Goal: Task Accomplishment & Management: Complete application form

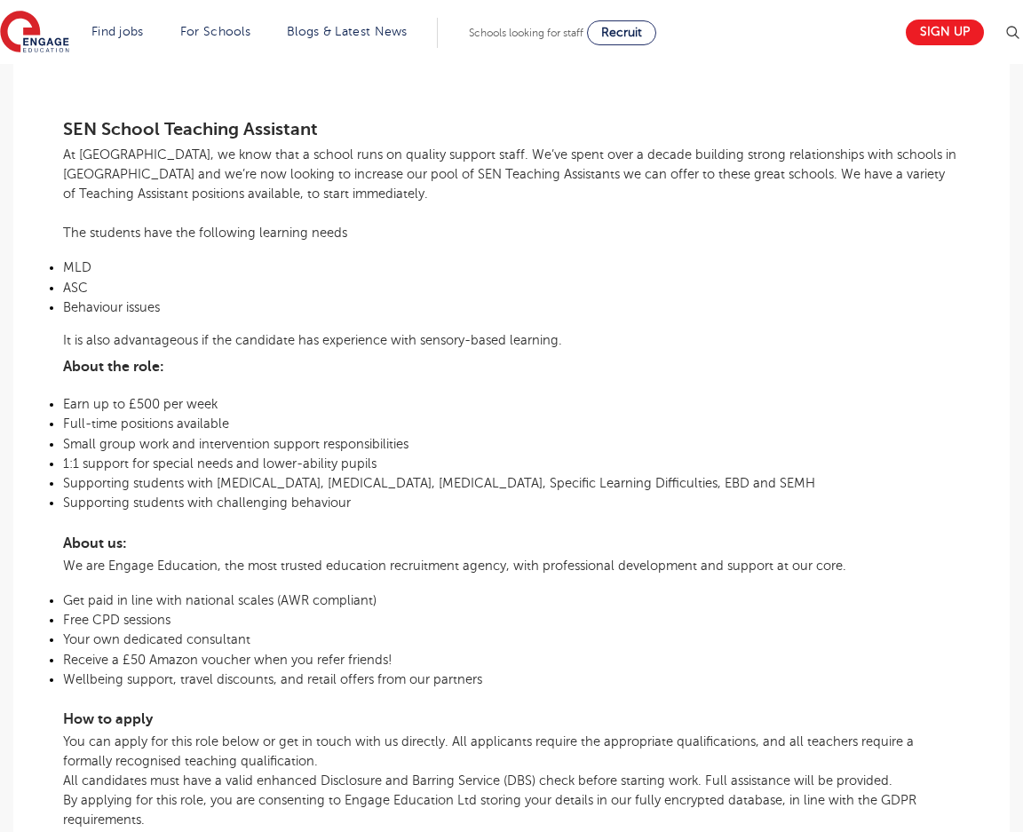
scroll to position [444, 0]
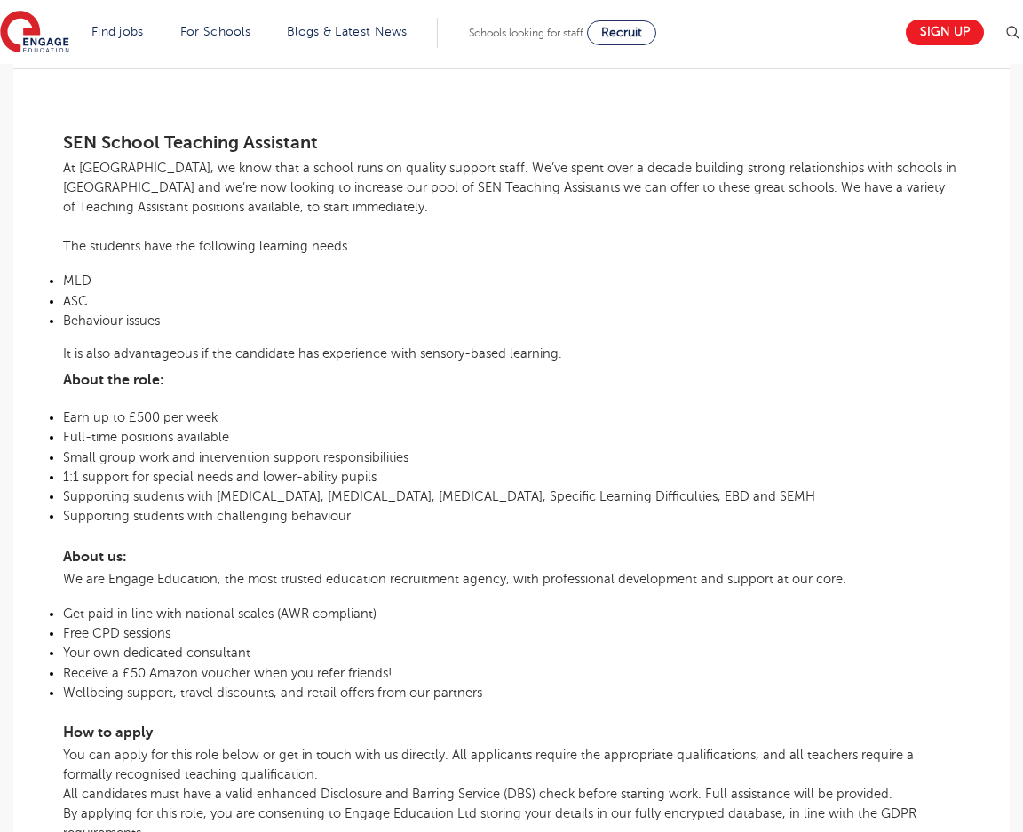
click at [299, 389] on h3 "About the role:" at bounding box center [511, 377] width 897 height 29
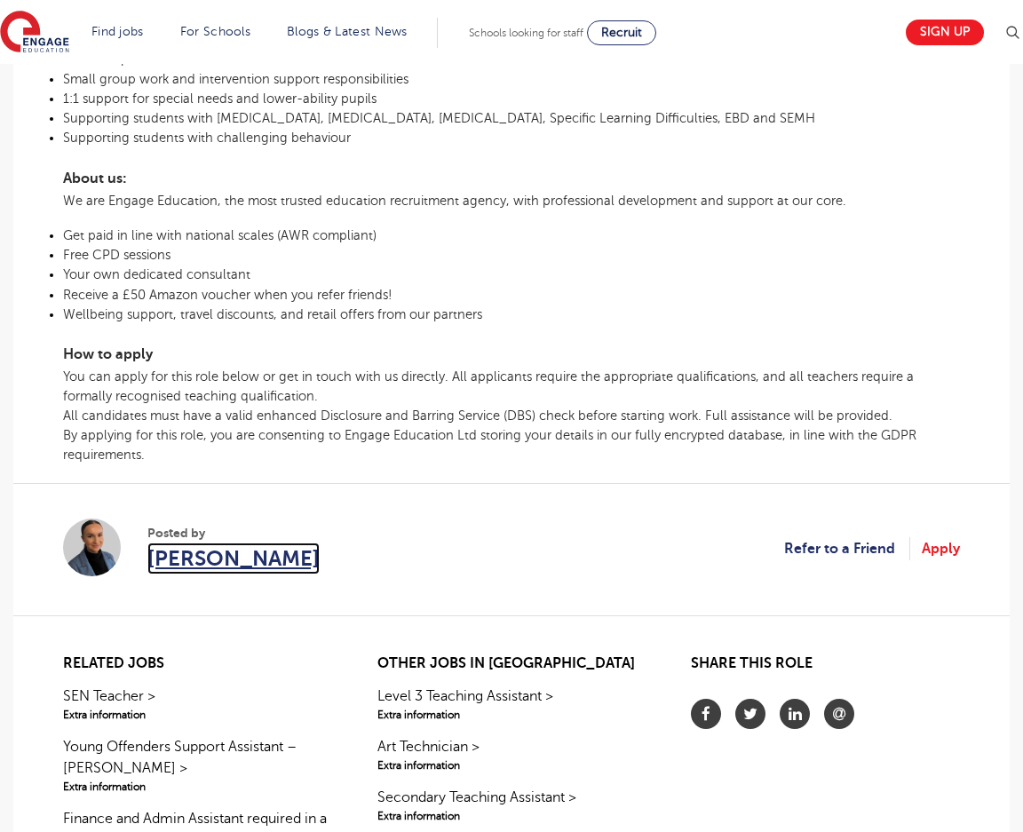
scroll to position [711, 0]
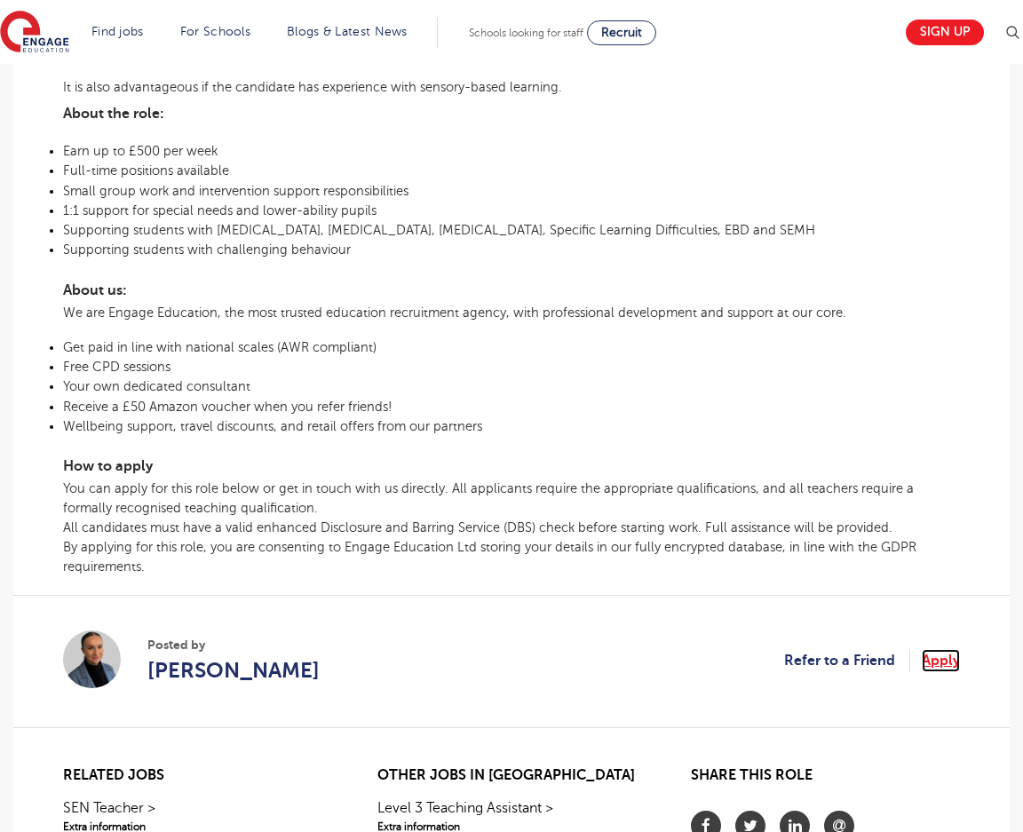
click at [944, 665] on link "Apply" at bounding box center [941, 660] width 38 height 23
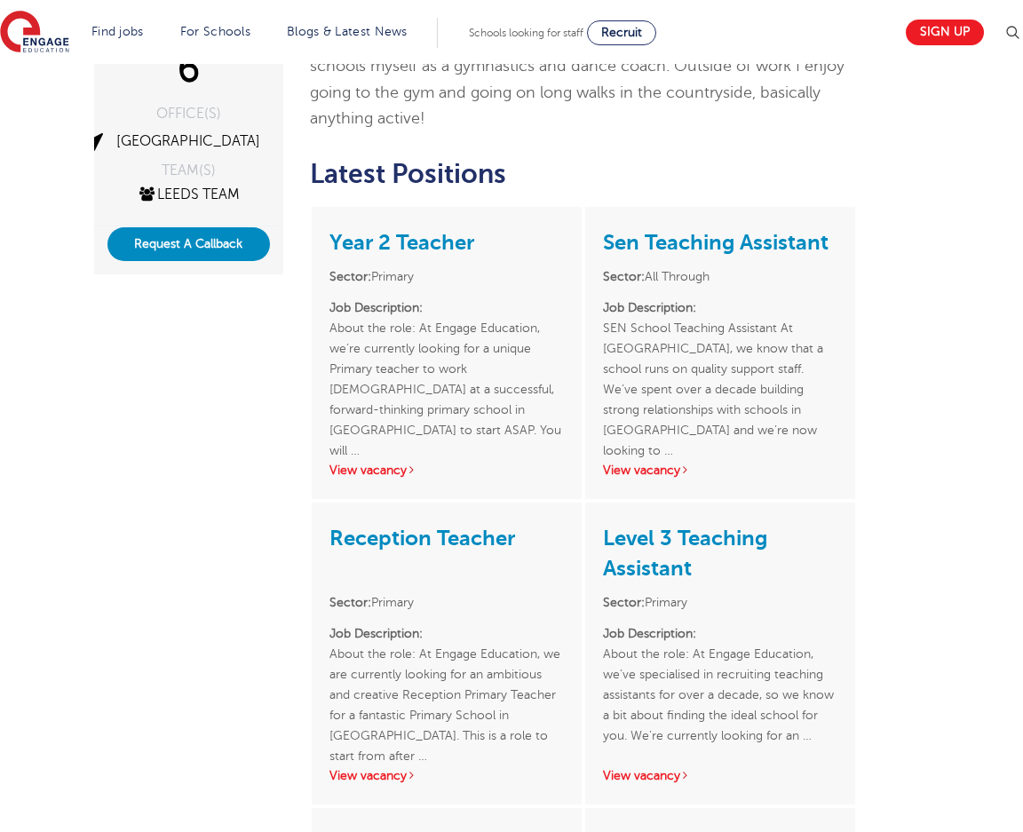
scroll to position [444, 0]
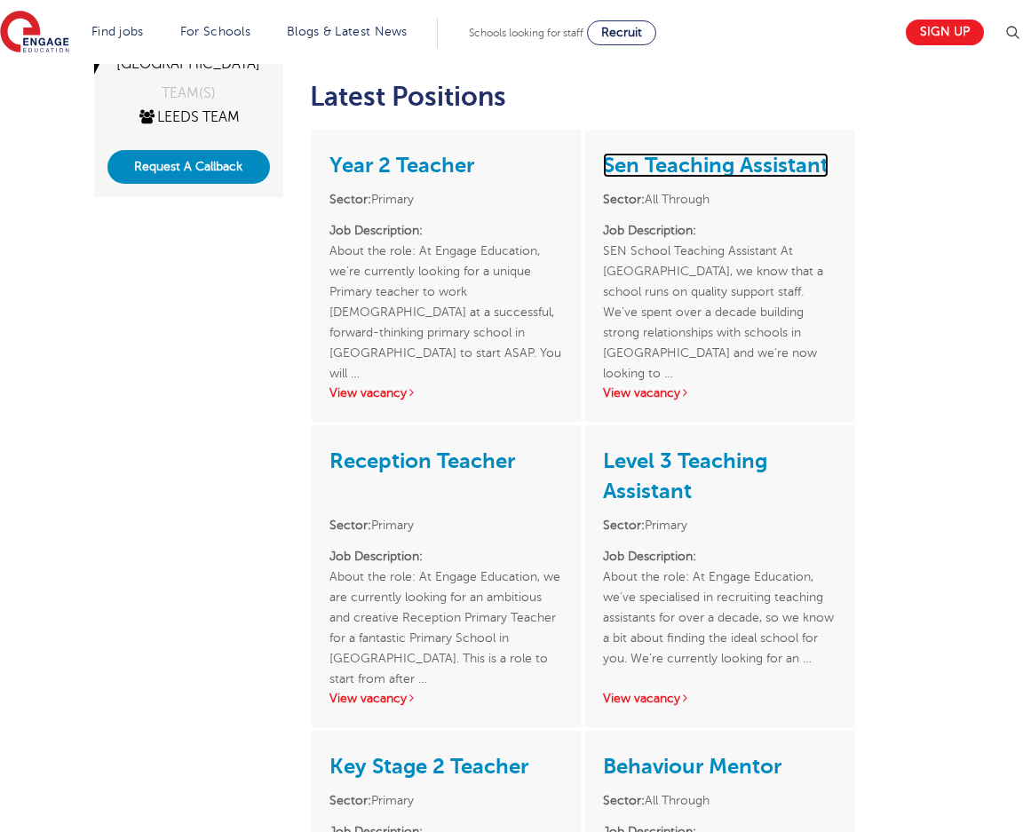
click at [722, 153] on link "Sen Teaching Assistant" at bounding box center [716, 165] width 226 height 25
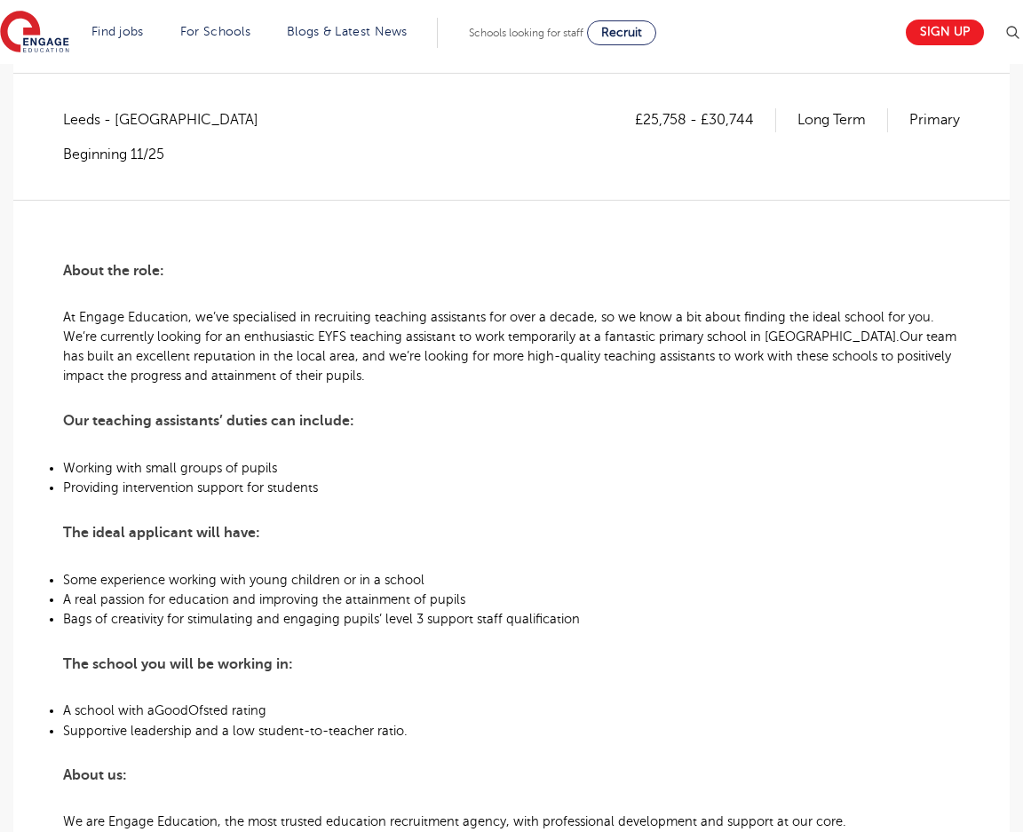
scroll to position [355, 0]
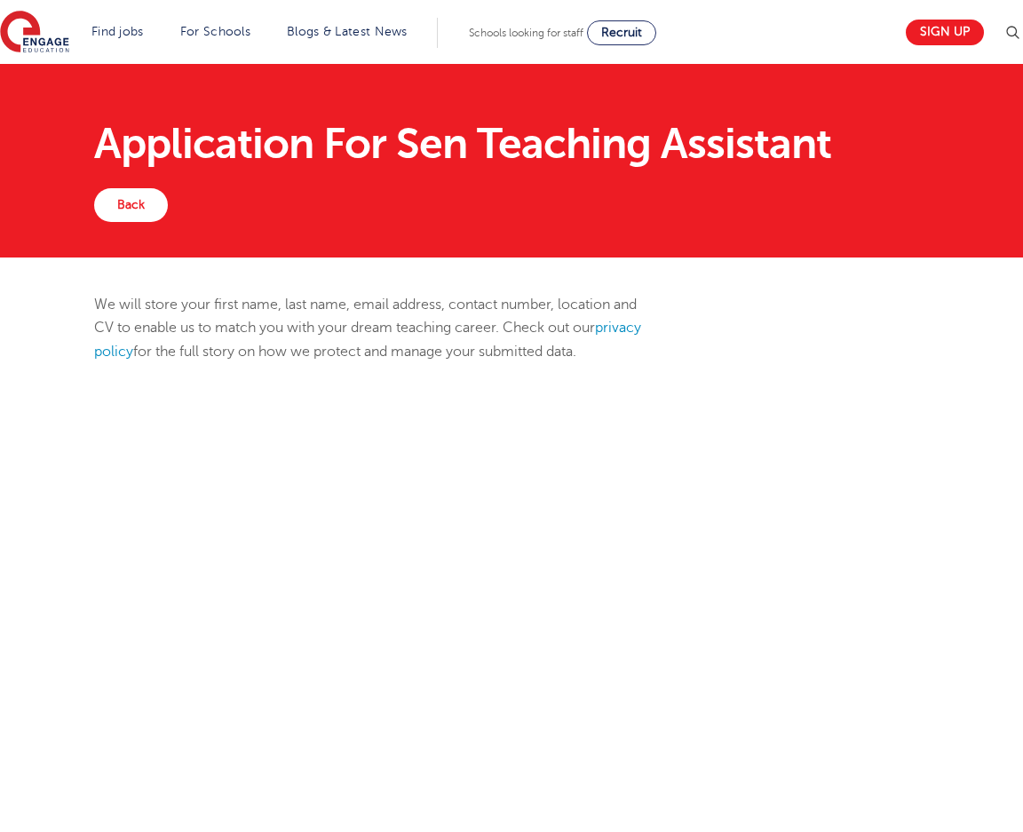
scroll to position [178, 0]
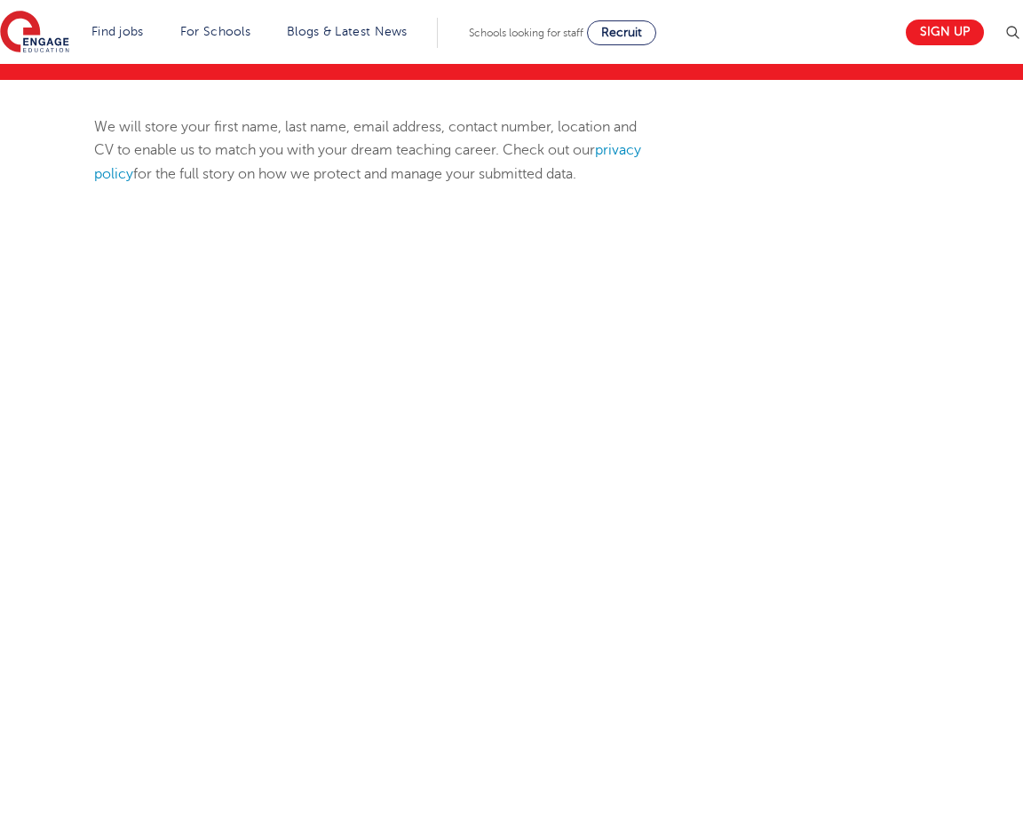
select select "UK"
select select "[GEOGRAPHIC_DATA]"
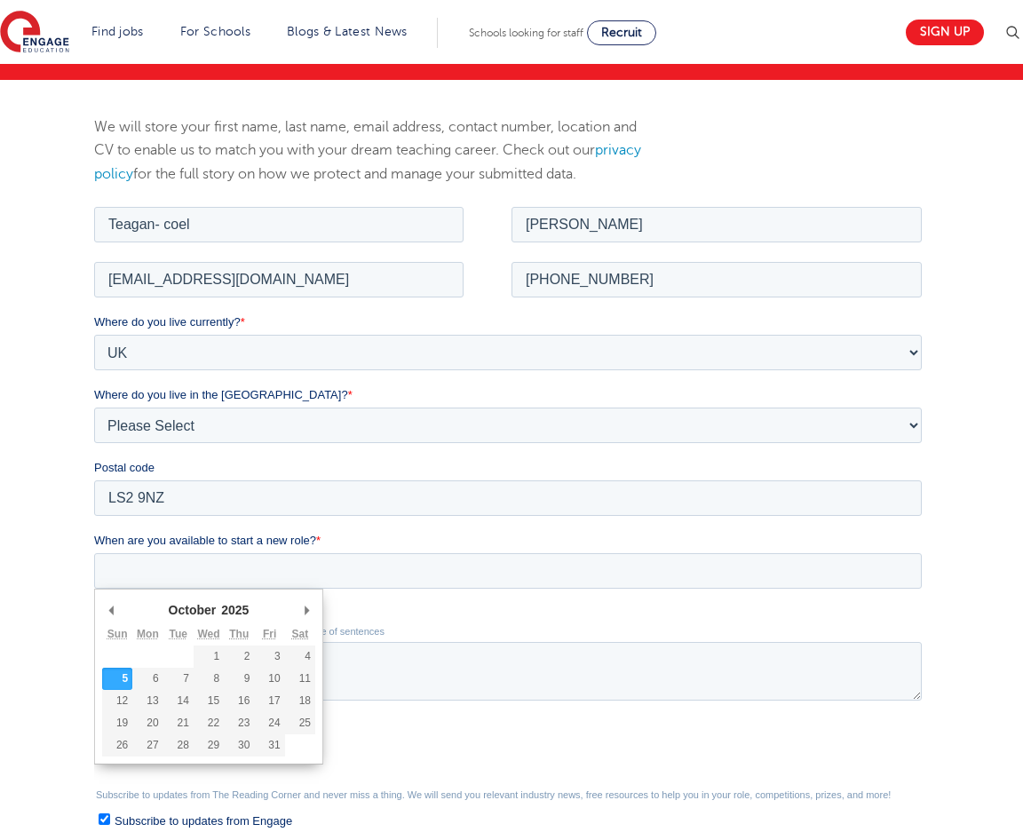
scroll to position [0, 0]
type div "2025-10-21"
type input "2025/10/21"
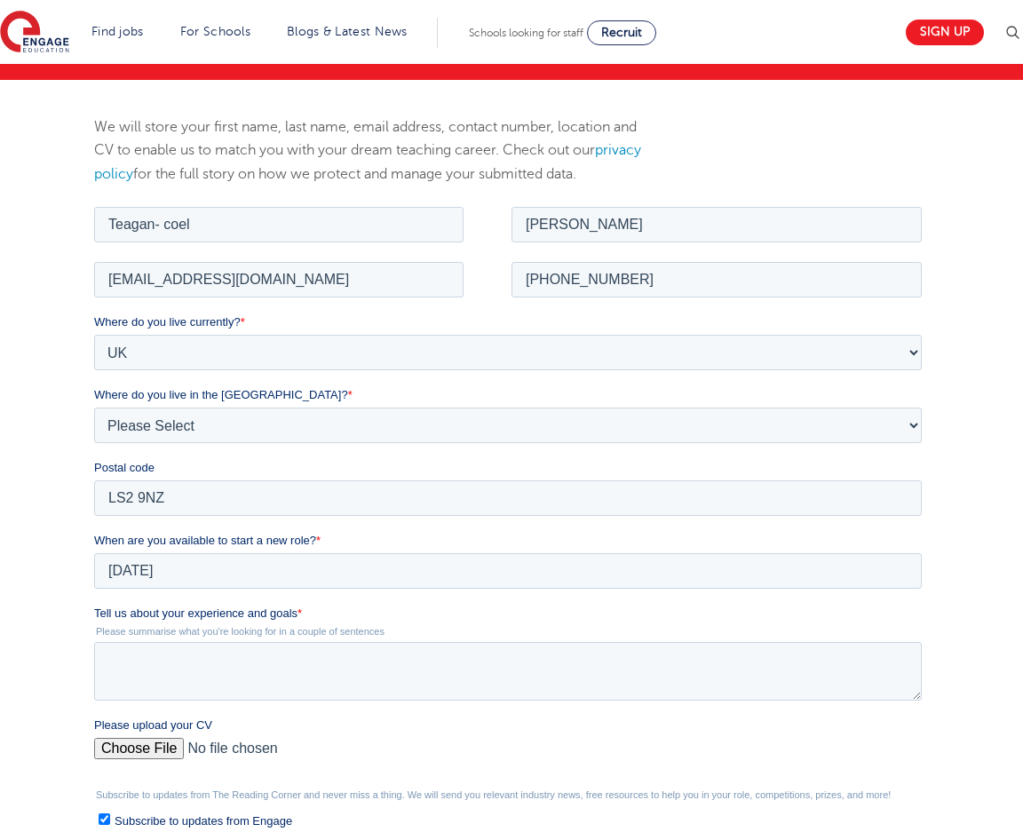
click at [133, 737] on input "Please upload your CV" at bounding box center [508, 755] width 828 height 36
type input "C:\fakepath\Teagan Robinson RESUME - 072025.pdf"
click at [162, 659] on textarea "Tell us about your experience and goals *" at bounding box center [508, 670] width 828 height 59
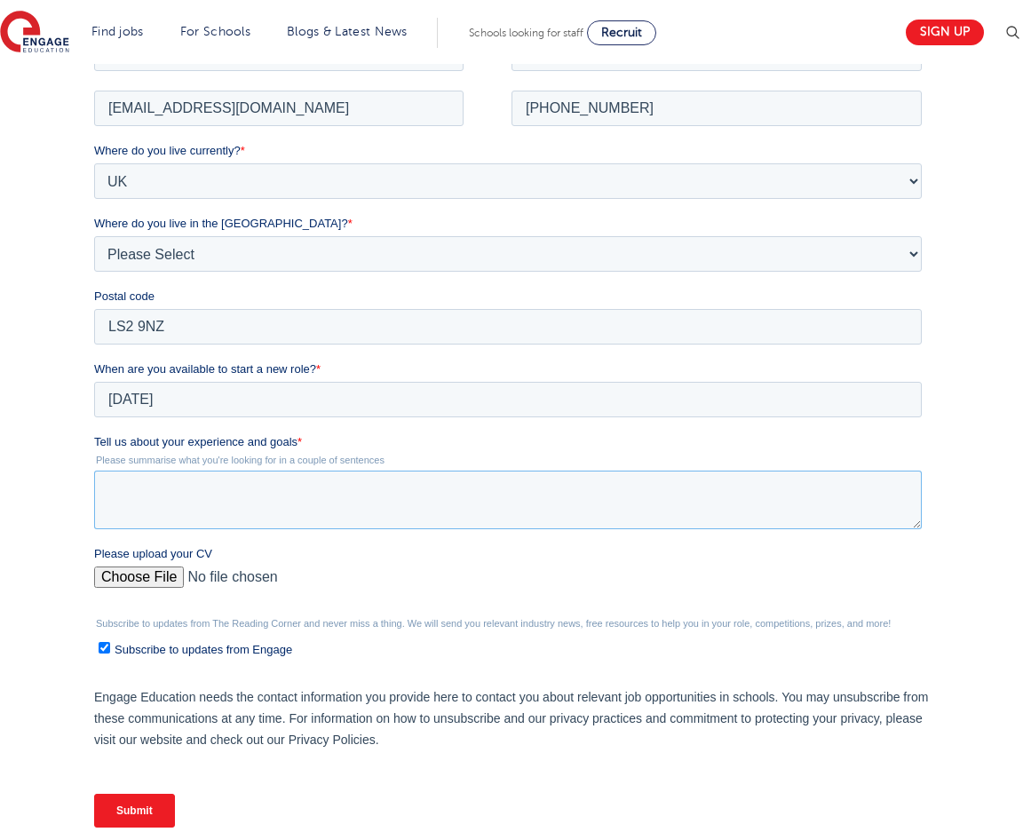
scroll to position [355, 0]
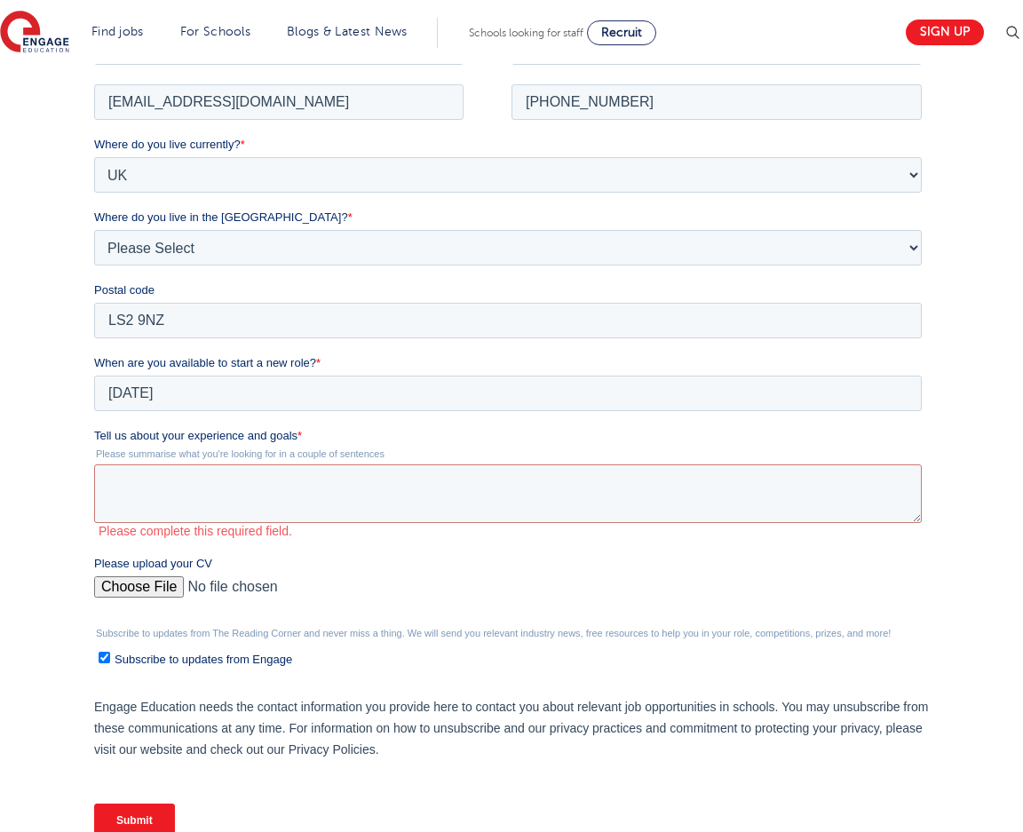
click at [97, 646] on ul "Subscribe to updates from Engage" at bounding box center [508, 655] width 828 height 24
click at [101, 659] on input "Subscribe to updates from Engage" at bounding box center [105, 657] width 12 height 12
checkbox input "false"
click at [137, 492] on textarea "Tell us about your experience and goals *" at bounding box center [508, 493] width 828 height 59
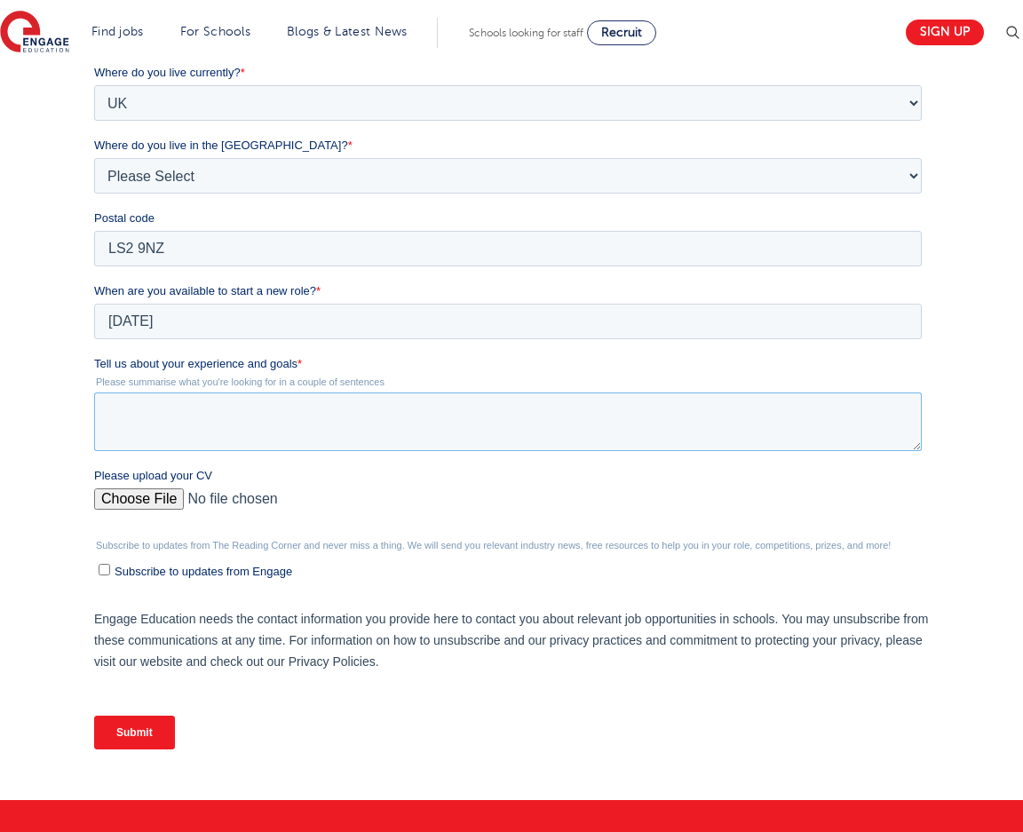
scroll to position [444, 0]
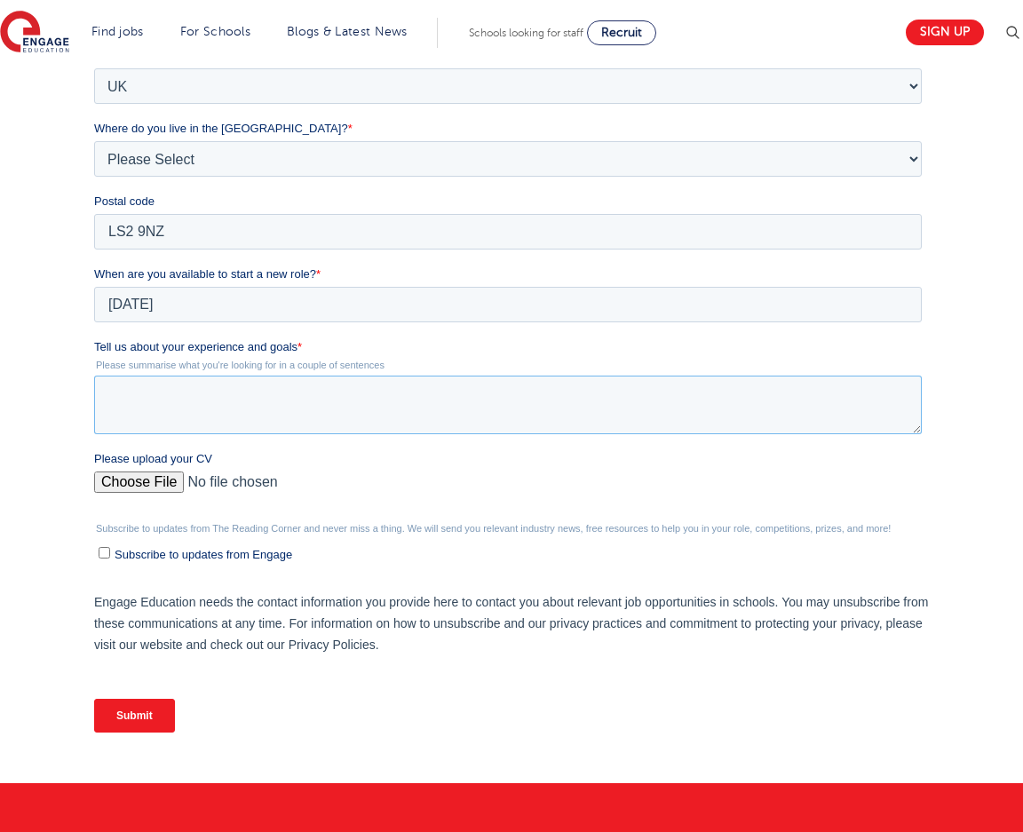
paste textarea "Hi Holly, I’m a Leeds Arts Graduate who is very enthusiastic to work in an enga…"
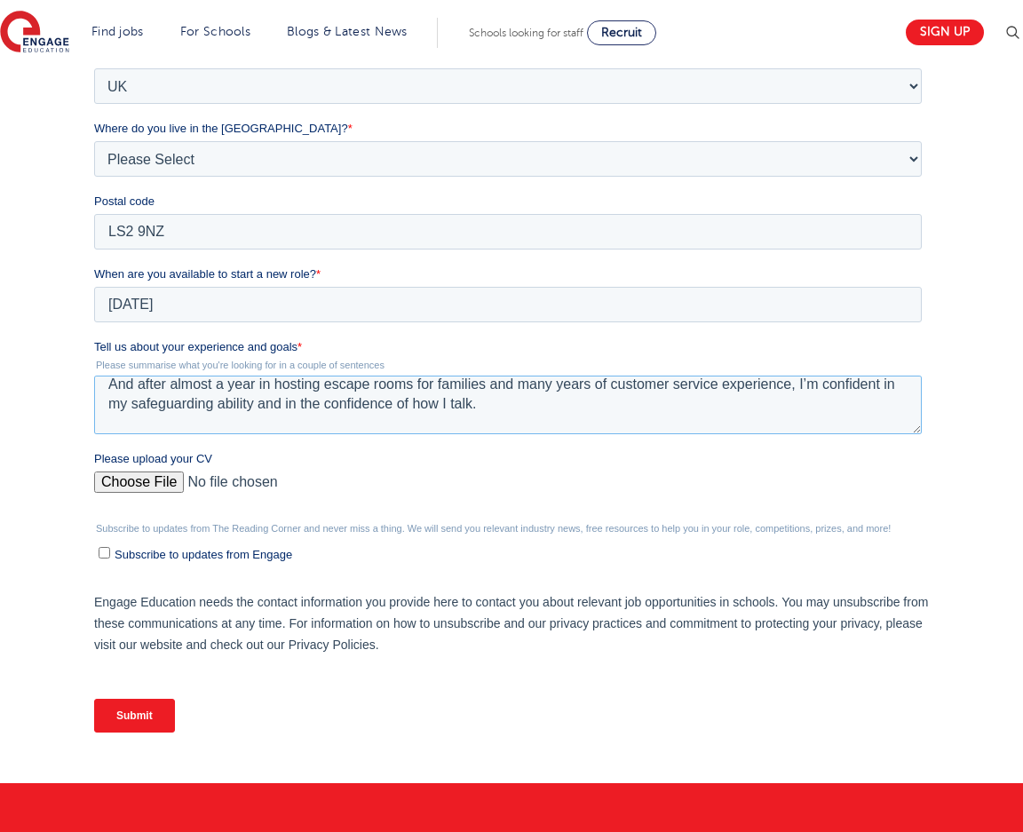
scroll to position [0, 0]
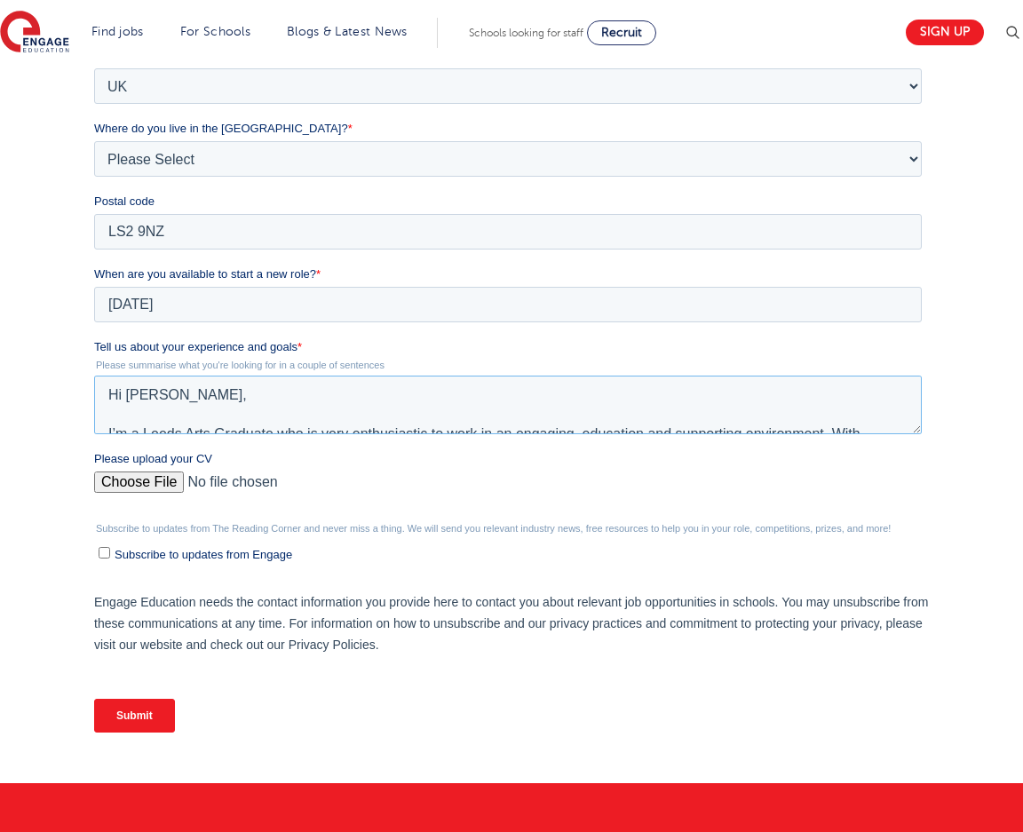
click at [180, 417] on textarea "Hi Holly, I’m a Leeds Arts Graduate who is very enthusiastic to work in an enga…" at bounding box center [508, 405] width 828 height 59
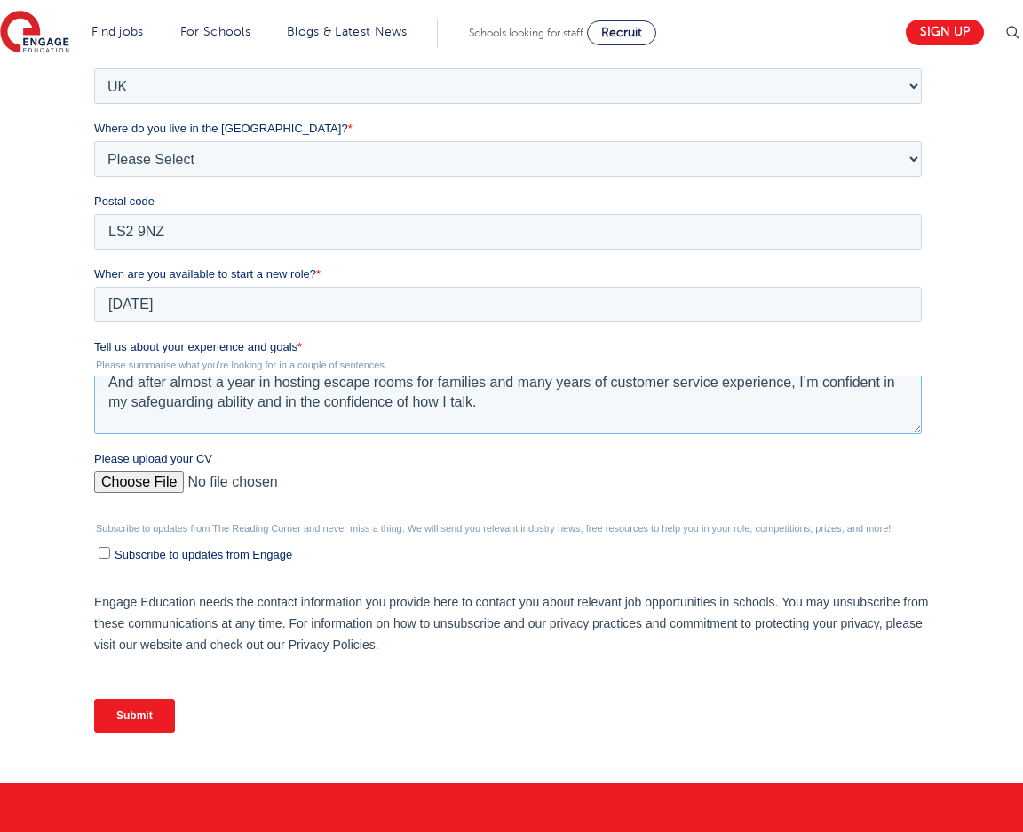
scroll to position [215, 0]
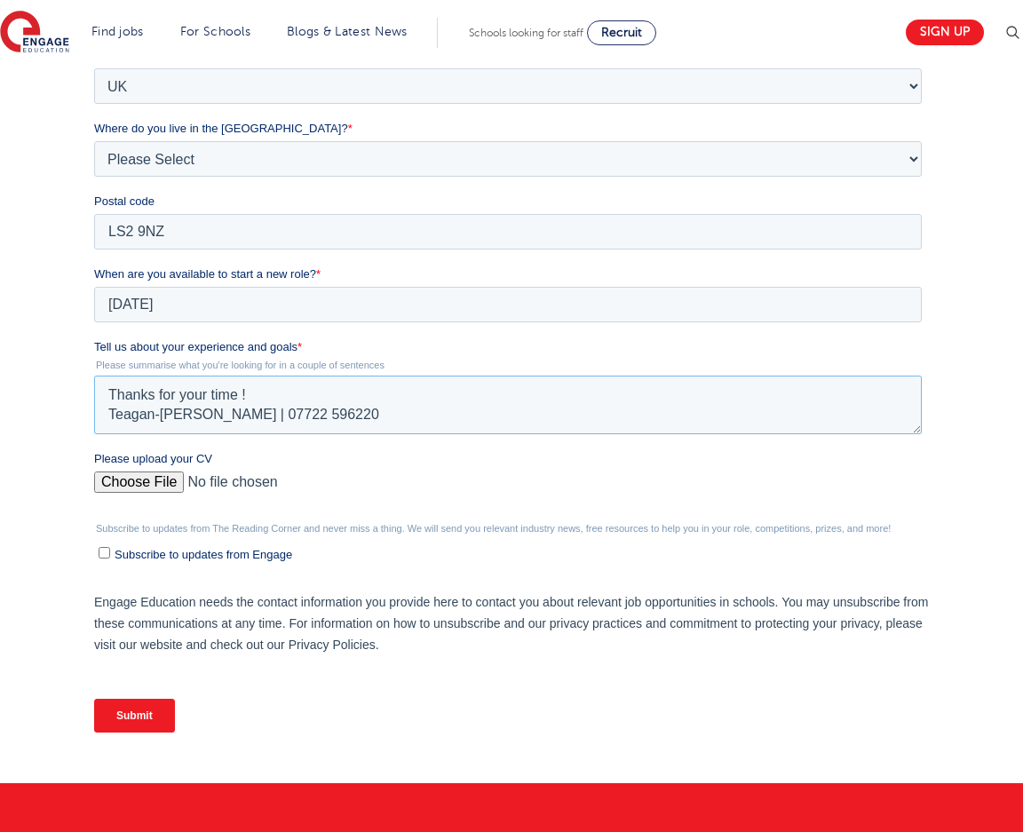
type textarea "Hi Holly, I’m a Leeds Arts Graduate who is very enthusiastic to work in an enga…"
click at [147, 715] on input "Submit" at bounding box center [134, 716] width 81 height 34
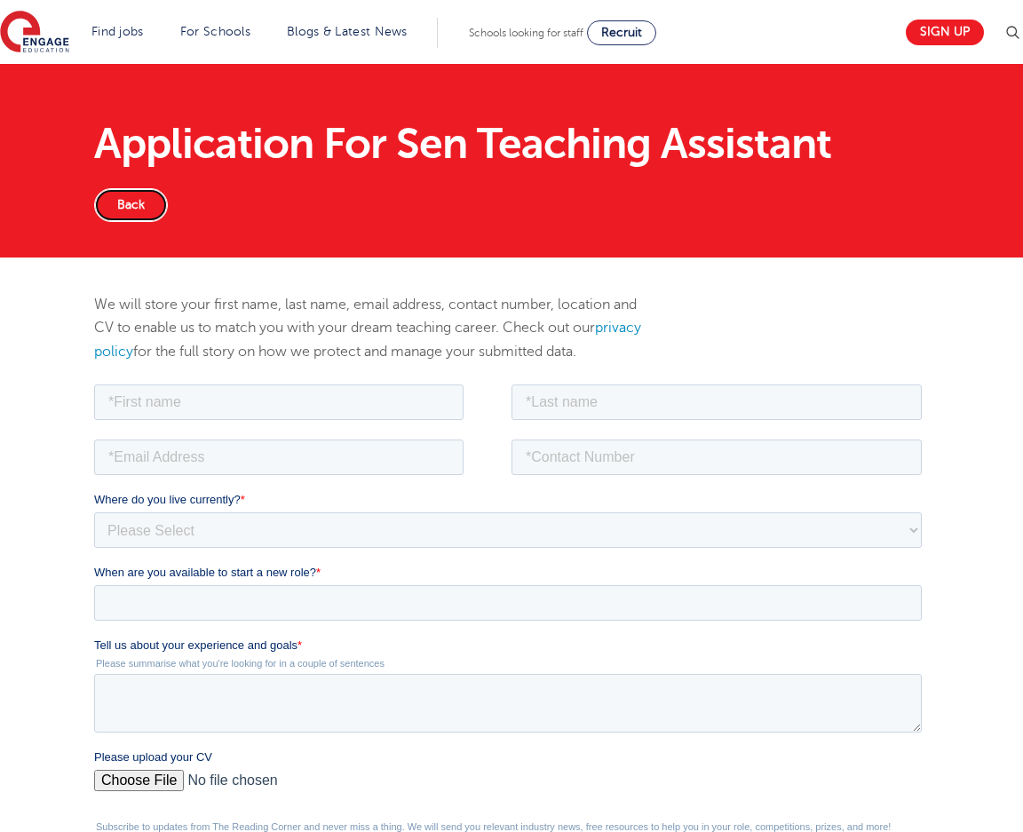
click at [154, 206] on link "Back" at bounding box center [131, 205] width 74 height 34
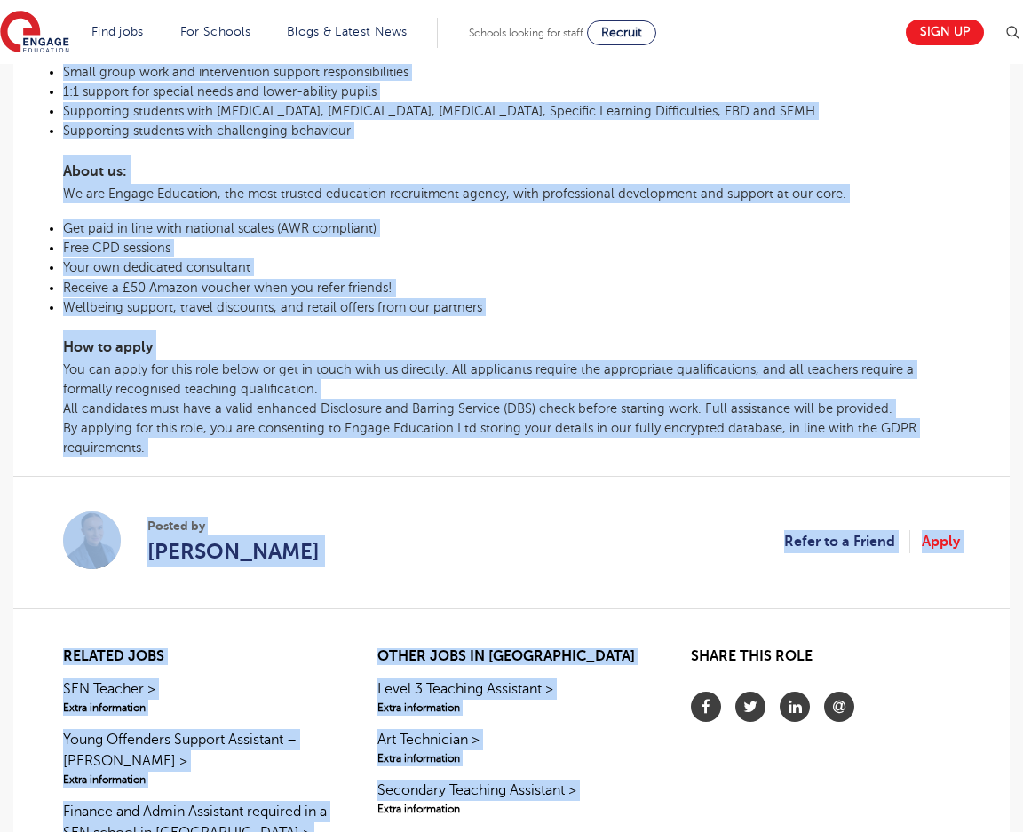
scroll to position [882, 0]
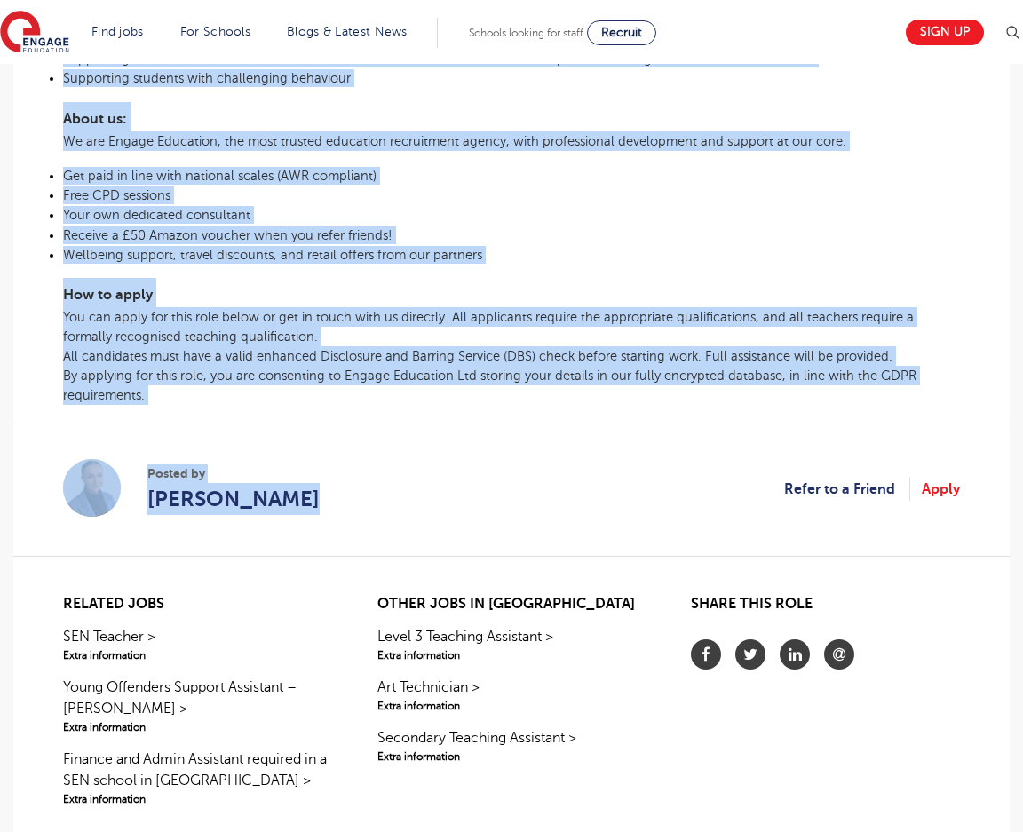
drag, startPoint x: 63, startPoint y: 404, endPoint x: 315, endPoint y: 509, distance: 273.2
click at [315, 509] on div "£27,252 - £32,238 Long Term All Through [GEOGRAPHIC_DATA] - [GEOGRAPHIC_DATA] B…" at bounding box center [512, 53] width 968 height 1029
copy div "LOR Ipsumd Sitametc Adipiscin El Seddoe, te inci utla e dolore magn al enimadm …"
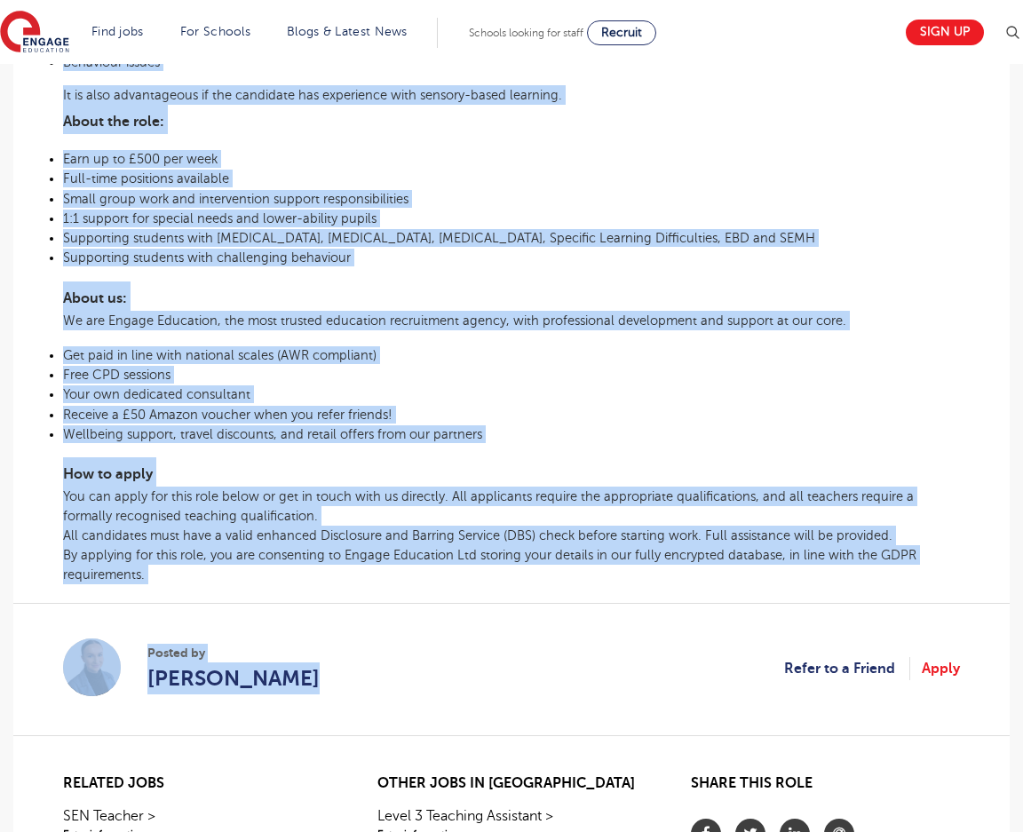
scroll to position [527, 0]
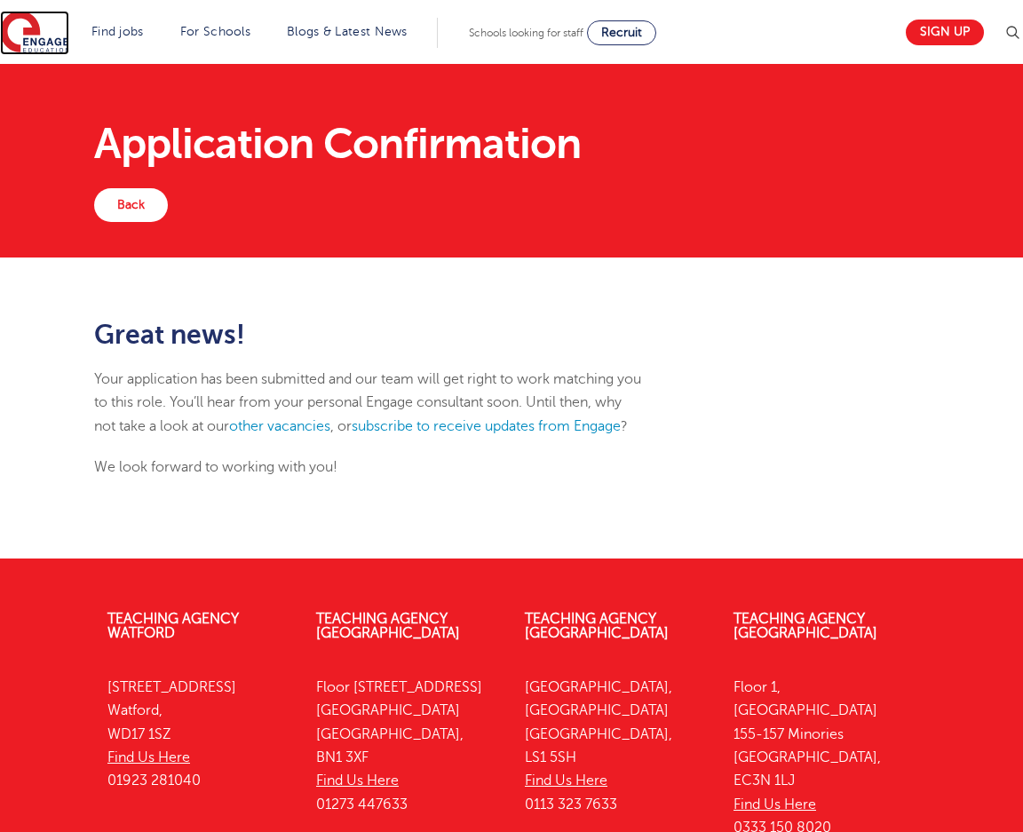
click at [56, 27] on img at bounding box center [34, 33] width 69 height 44
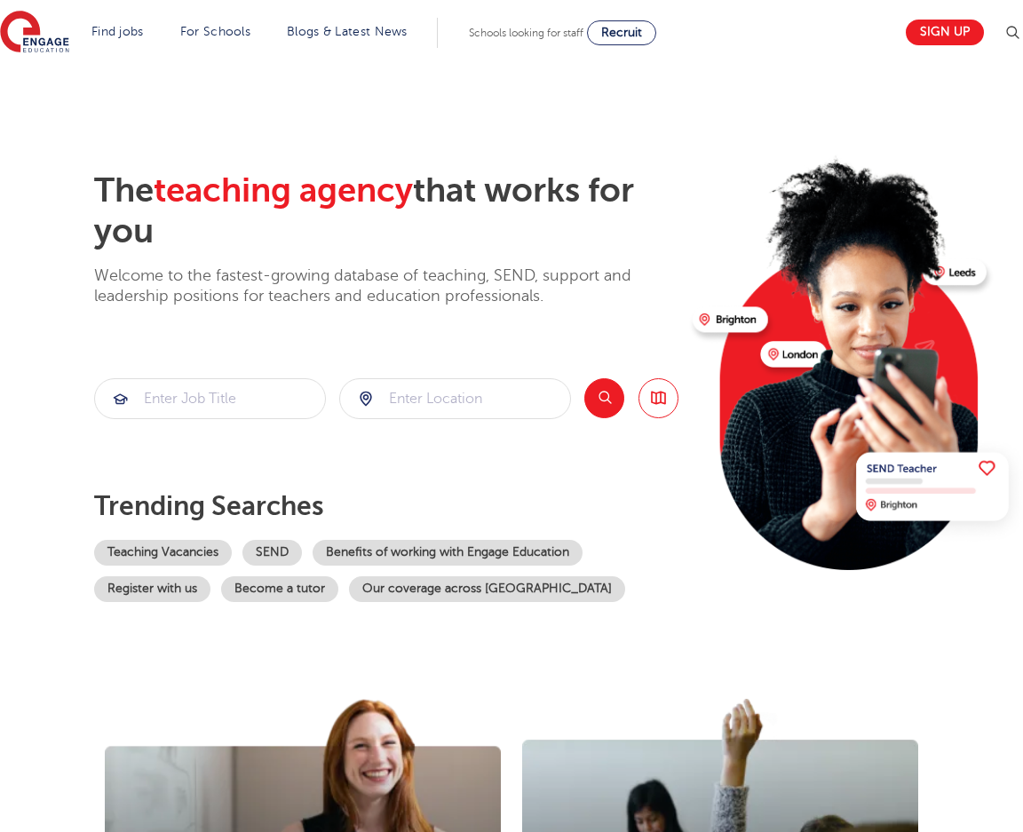
click at [45, 205] on section "The teaching agency that works for you Welcome to the fastest-growing database …" at bounding box center [511, 357] width 1023 height 587
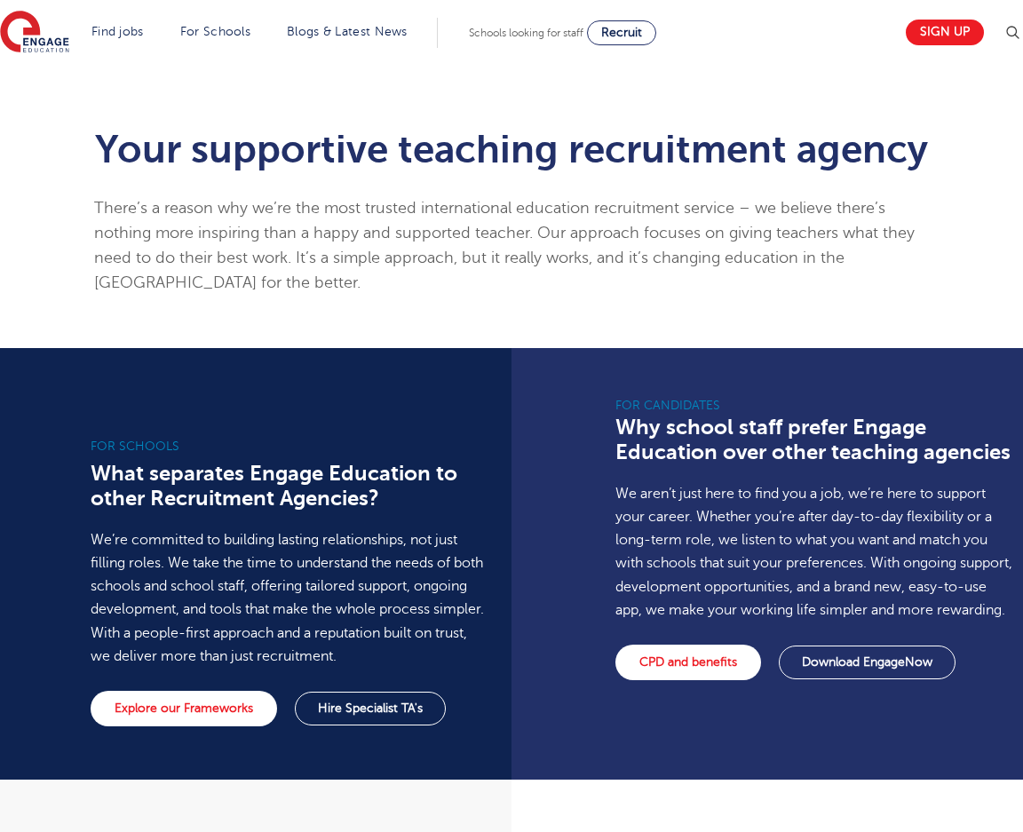
scroll to position [1421, 0]
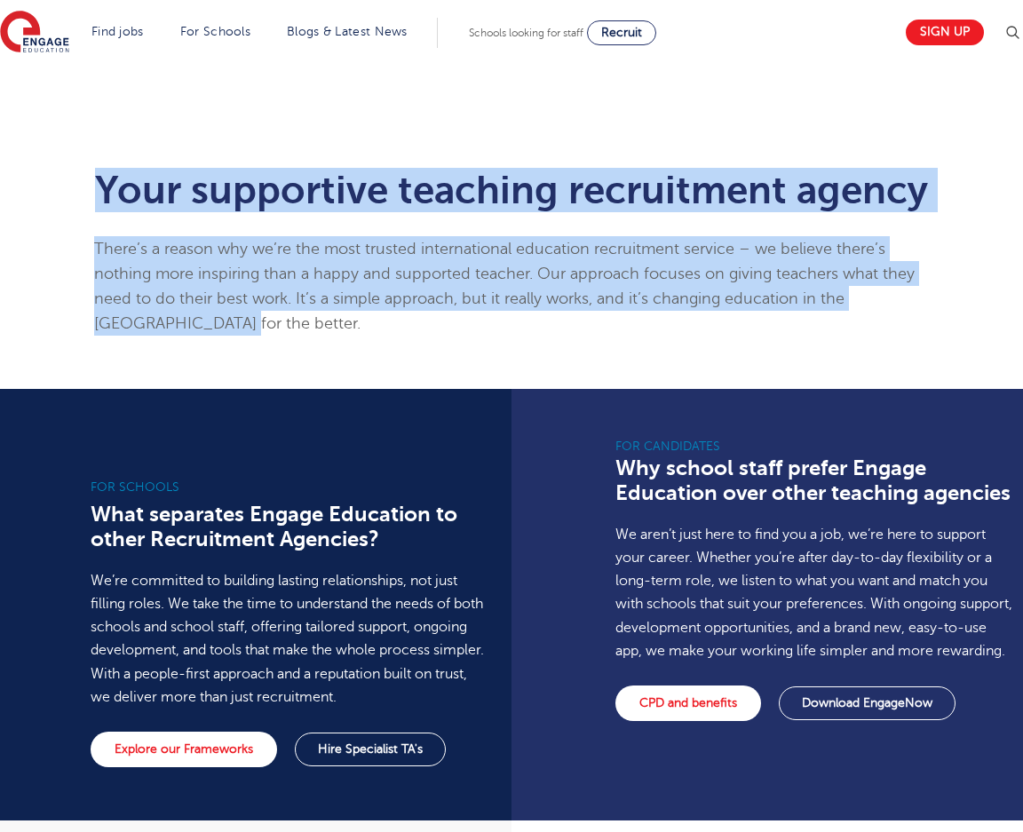
drag, startPoint x: 100, startPoint y: 184, endPoint x: 192, endPoint y: 322, distance: 165.3
click at [192, 322] on div "Your supportive teaching recruitment agency There’s a reason why we’re the most…" at bounding box center [511, 253] width 835 height 165
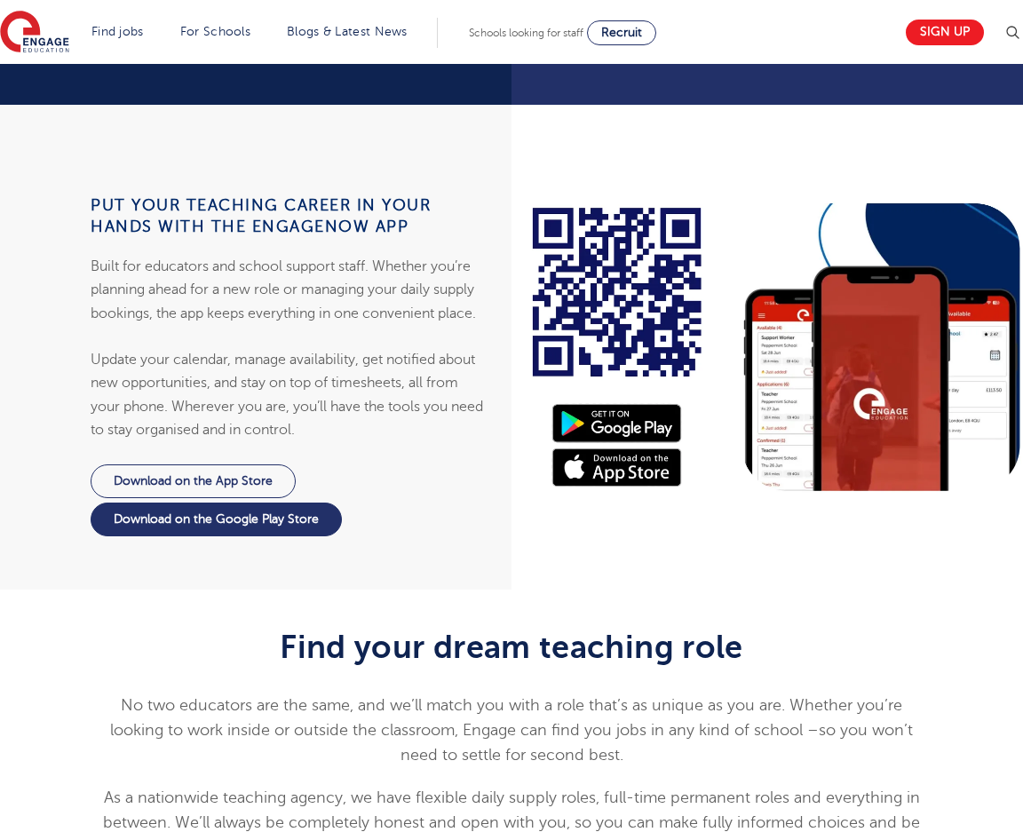
scroll to position [2132, 0]
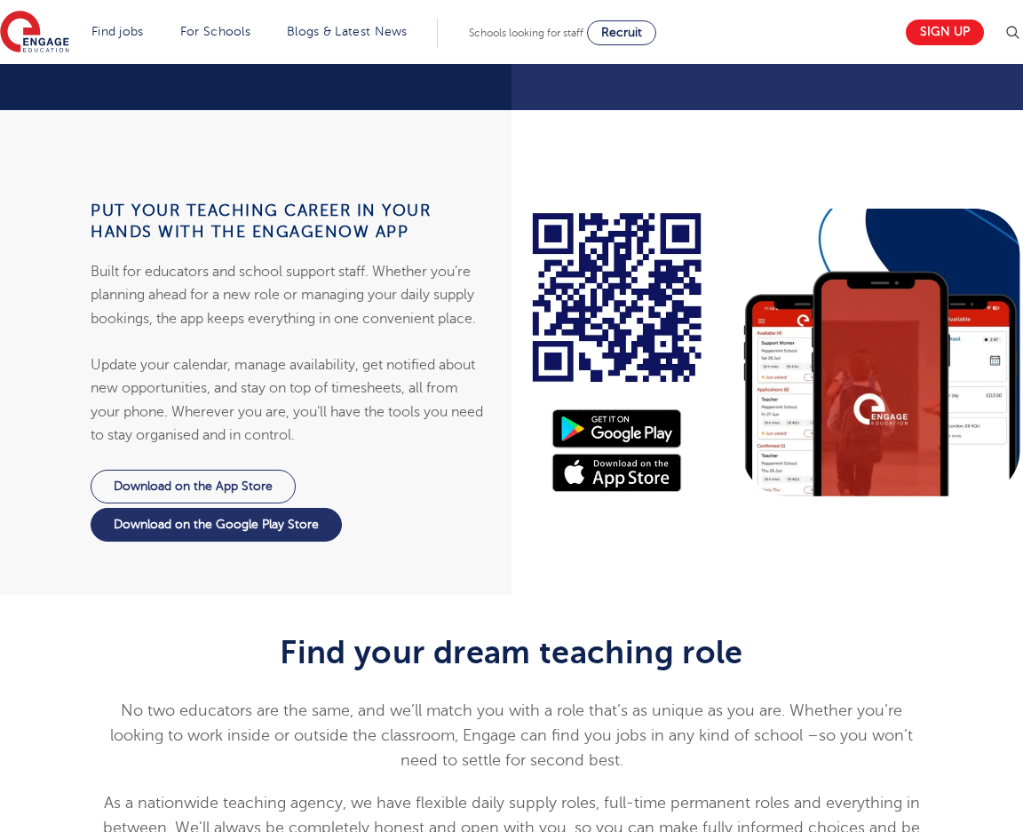
click at [94, 234] on strong "Put your teaching career in your hands with the EngageNow app" at bounding box center [261, 221] width 340 height 39
click at [93, 231] on strong "Put your teaching career in your hands with the EngageNow app" at bounding box center [261, 221] width 340 height 39
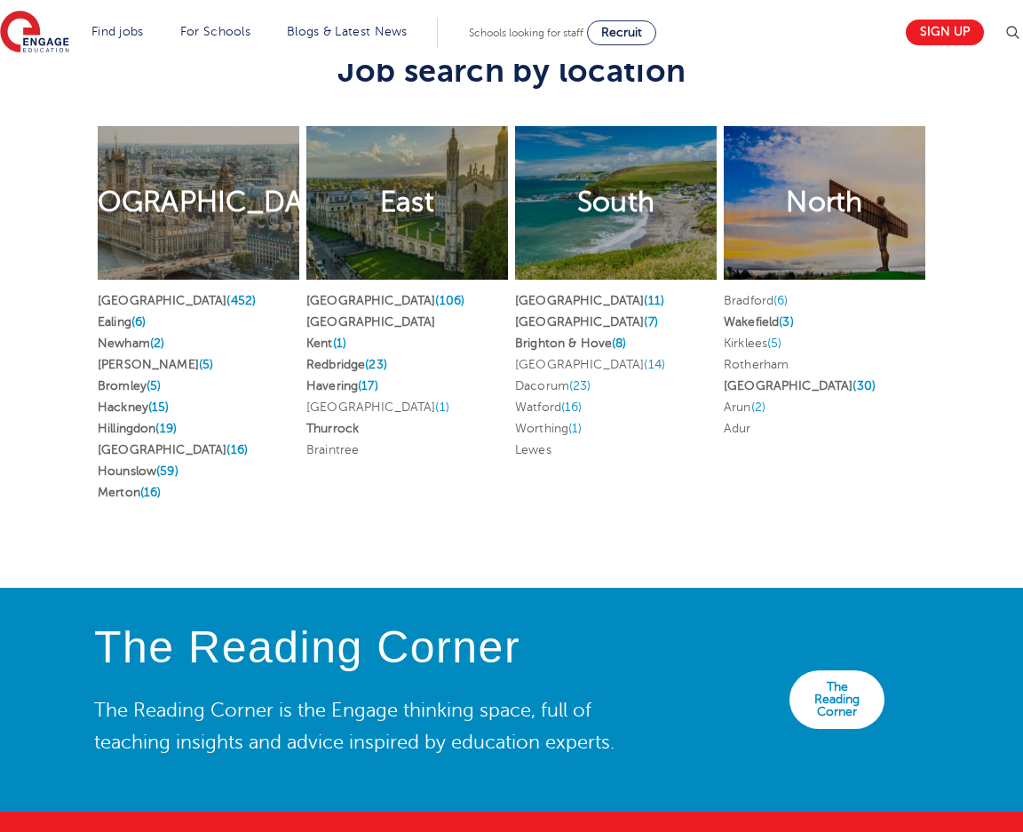
scroll to position [3908, 0]
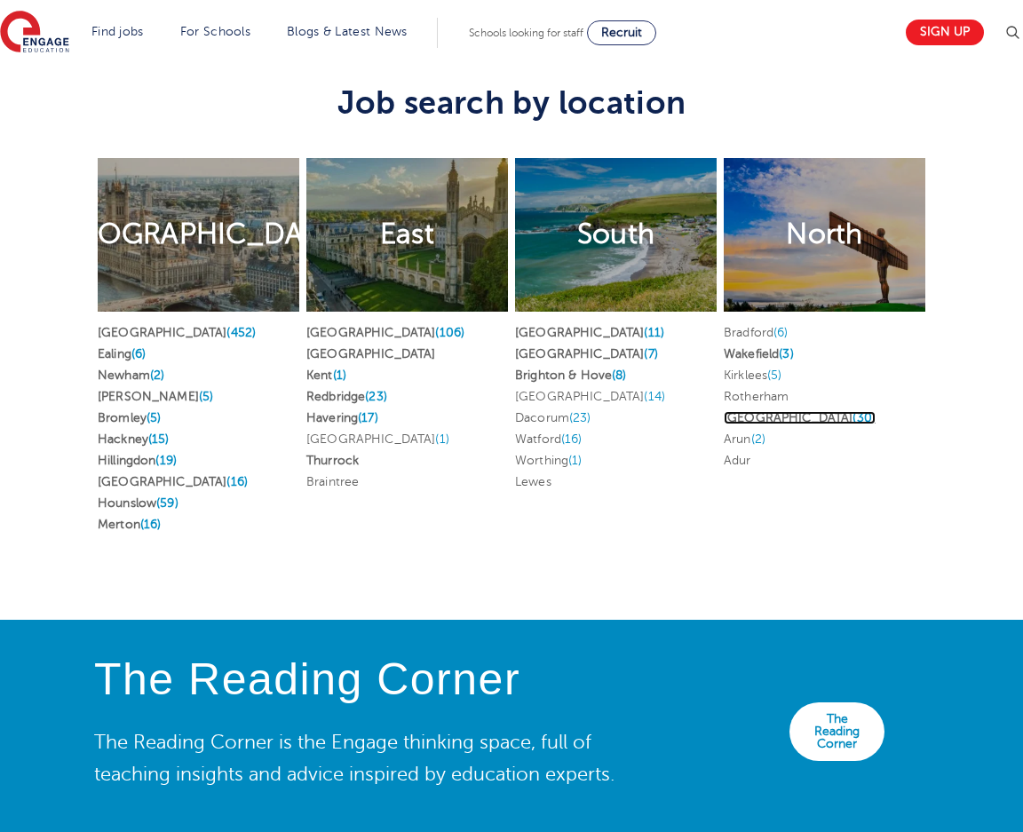
click at [750, 425] on link "Leeds (30)" at bounding box center [800, 417] width 152 height 13
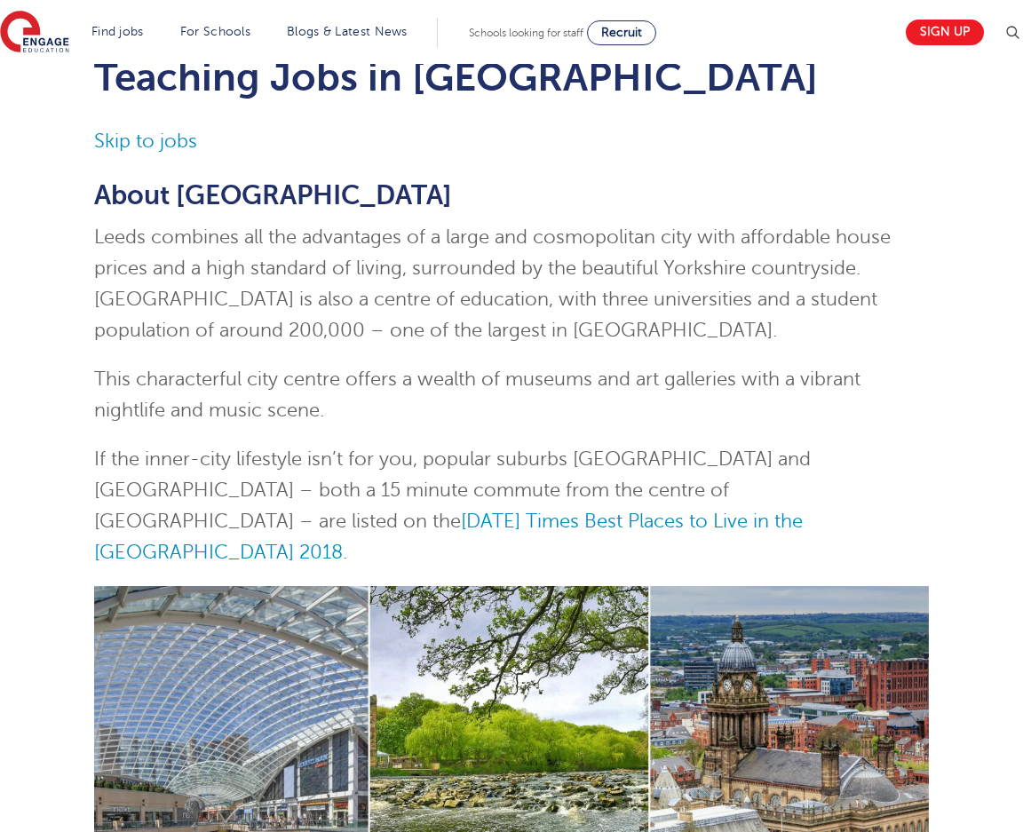
scroll to position [444, 0]
